Goal: Unclear: Browse casually

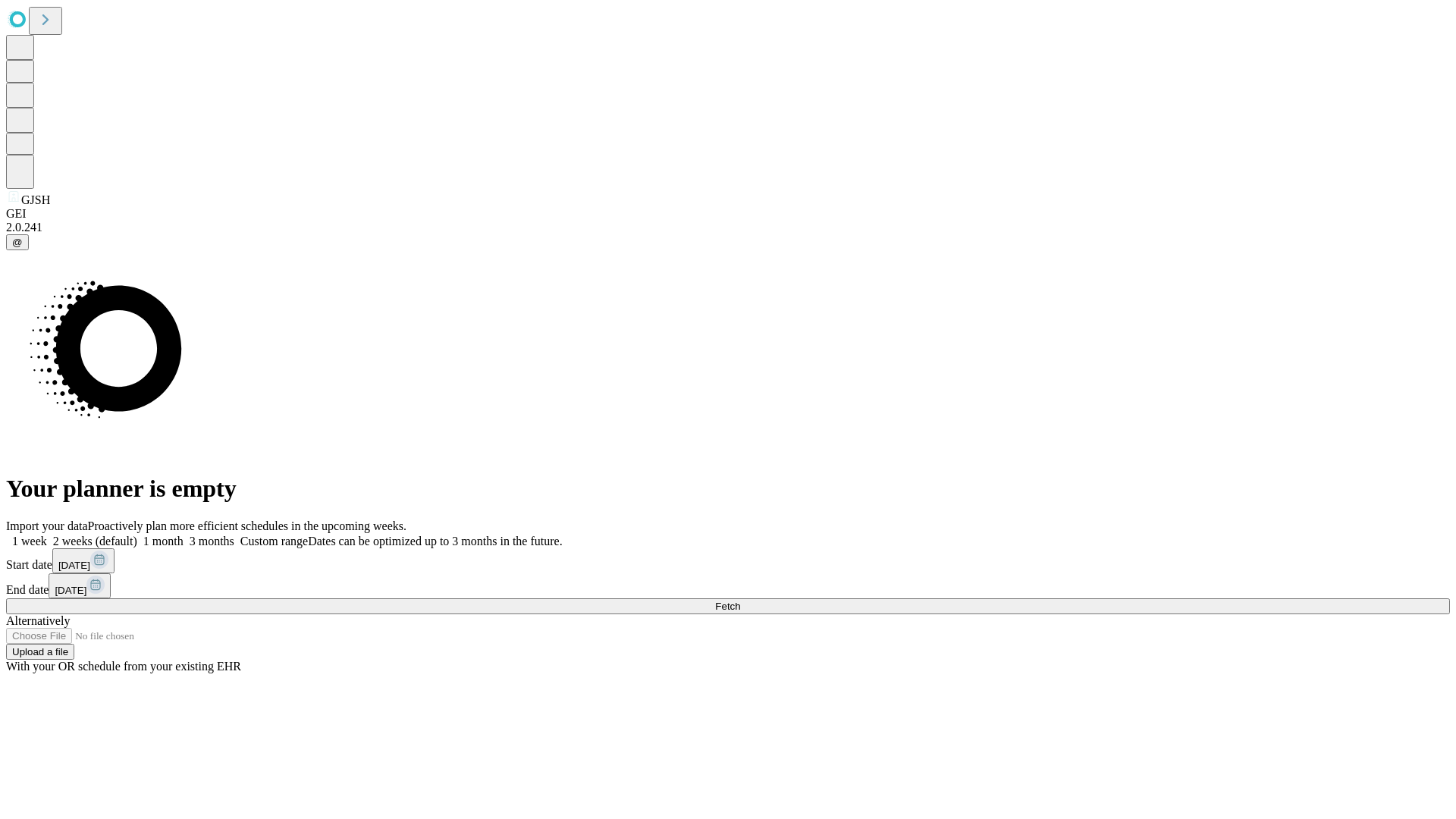
click at [740, 601] on span "Fetch" at bounding box center [728, 607] width 25 height 11
